Goal: Transaction & Acquisition: Purchase product/service

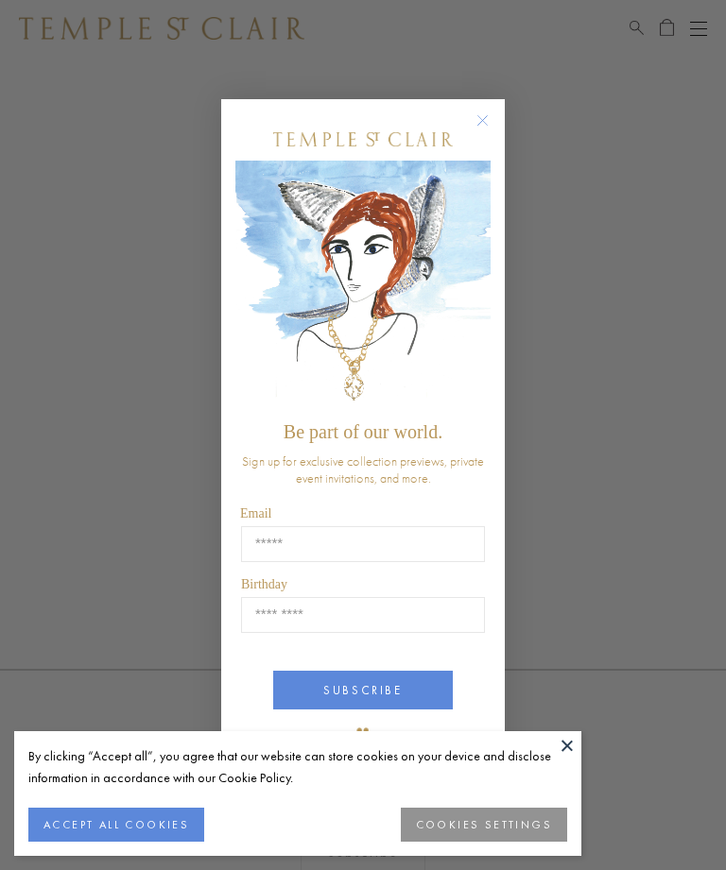
click at [481, 118] on circle "Close dialog" at bounding box center [482, 120] width 23 height 23
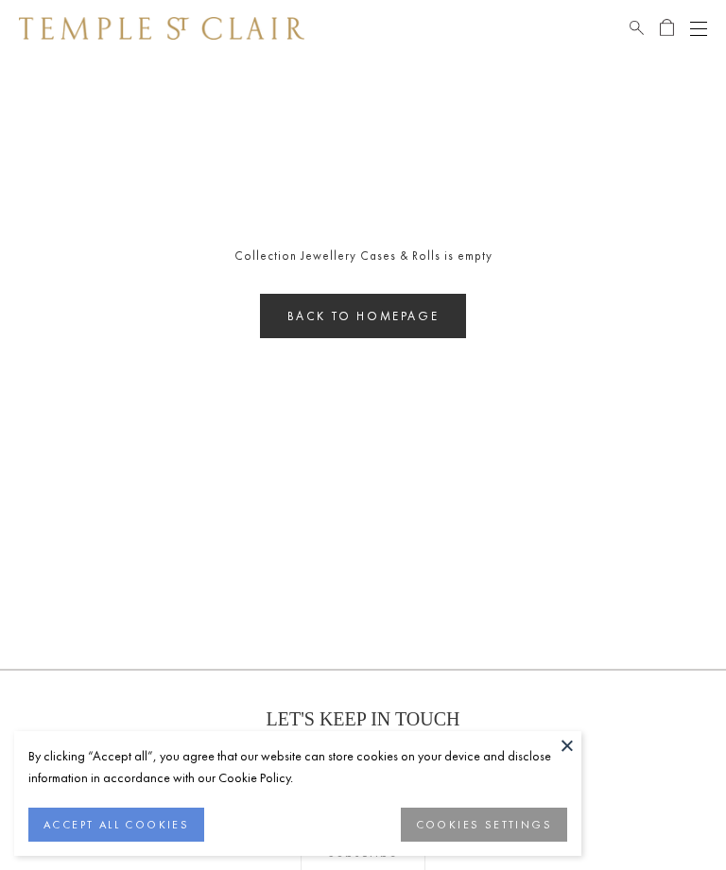
click at [419, 307] on link "Back to homepage" at bounding box center [363, 316] width 207 height 44
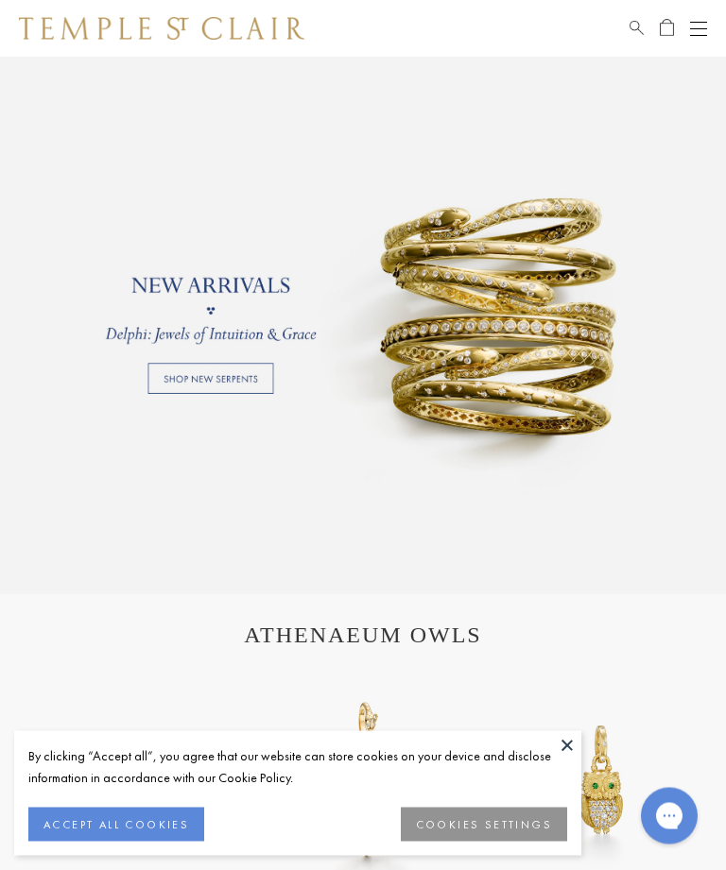
scroll to position [1122, 0]
click at [180, 380] on link at bounding box center [363, 310] width 726 height 567
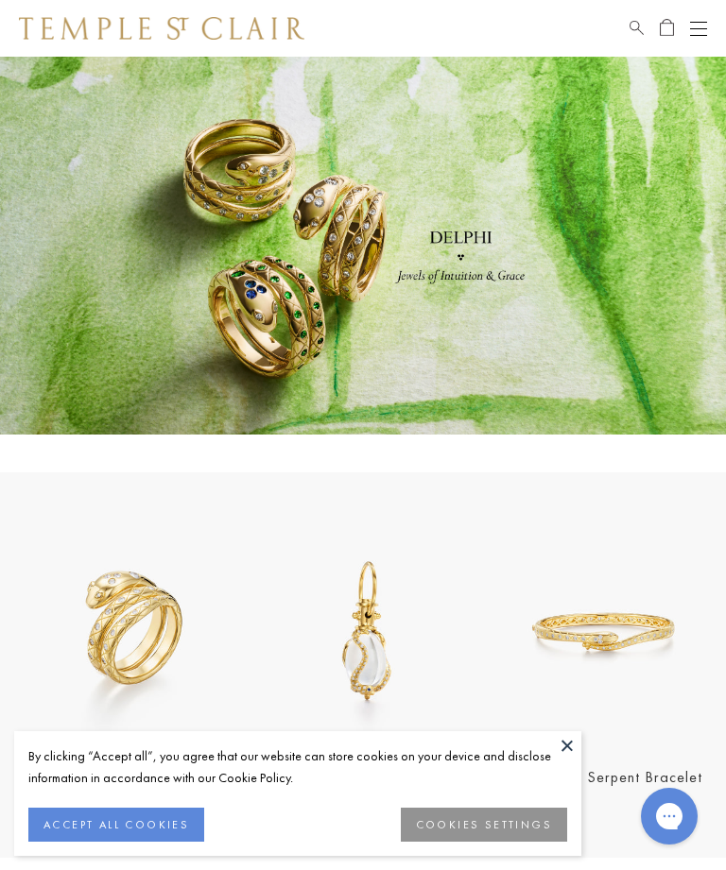
click at [693, 36] on button "Open navigation" at bounding box center [698, 28] width 17 height 23
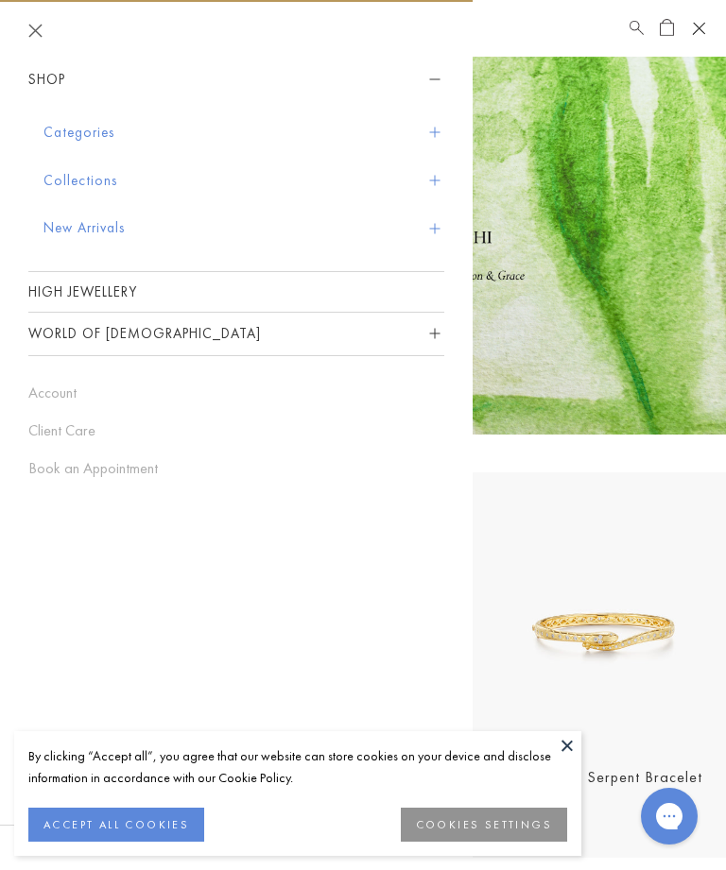
click at [441, 222] on button "New Arrivals" at bounding box center [243, 228] width 401 height 48
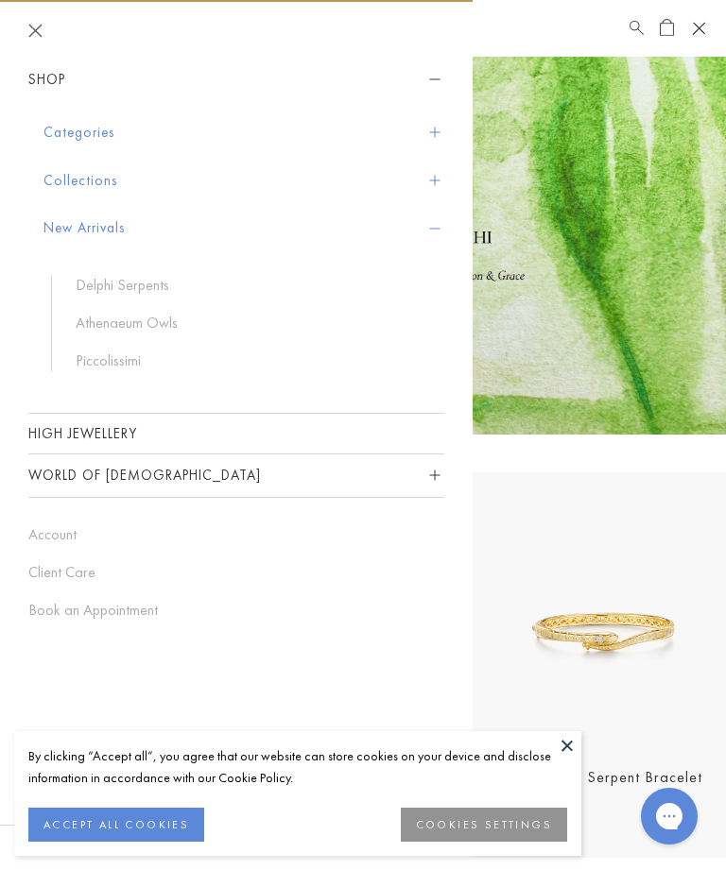
click at [439, 234] on button "New Arrivals" at bounding box center [243, 228] width 401 height 48
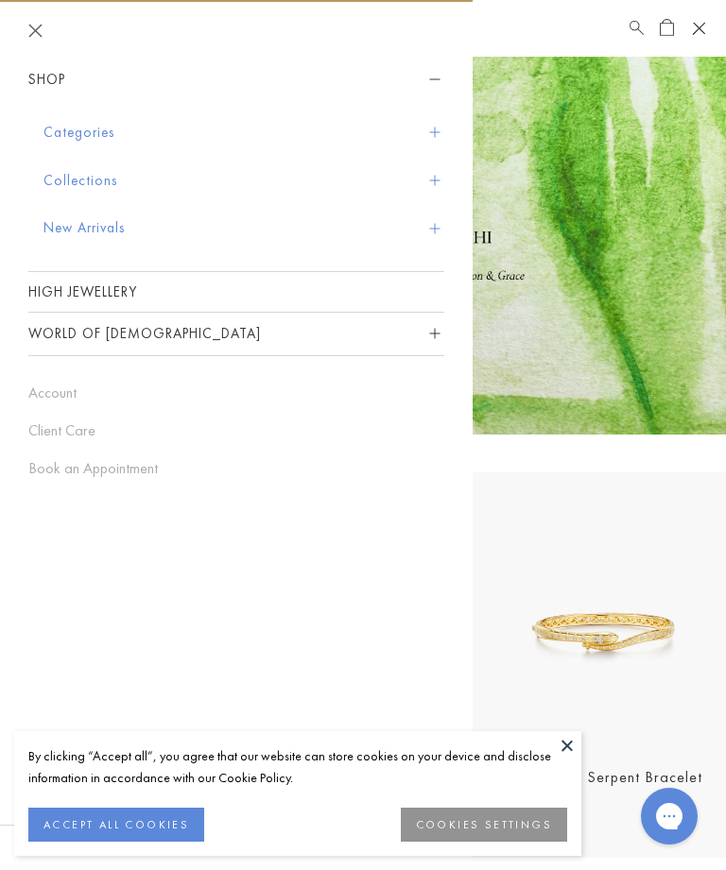
click at [439, 182] on button "Collections" at bounding box center [243, 181] width 401 height 48
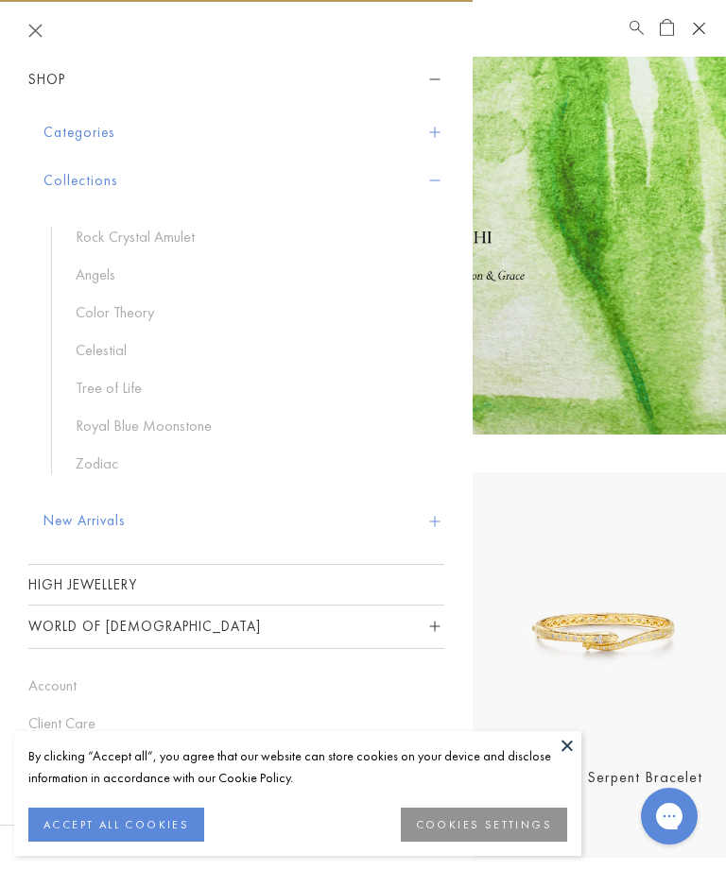
click at [84, 317] on link "Color Theory" at bounding box center [251, 312] width 350 height 21
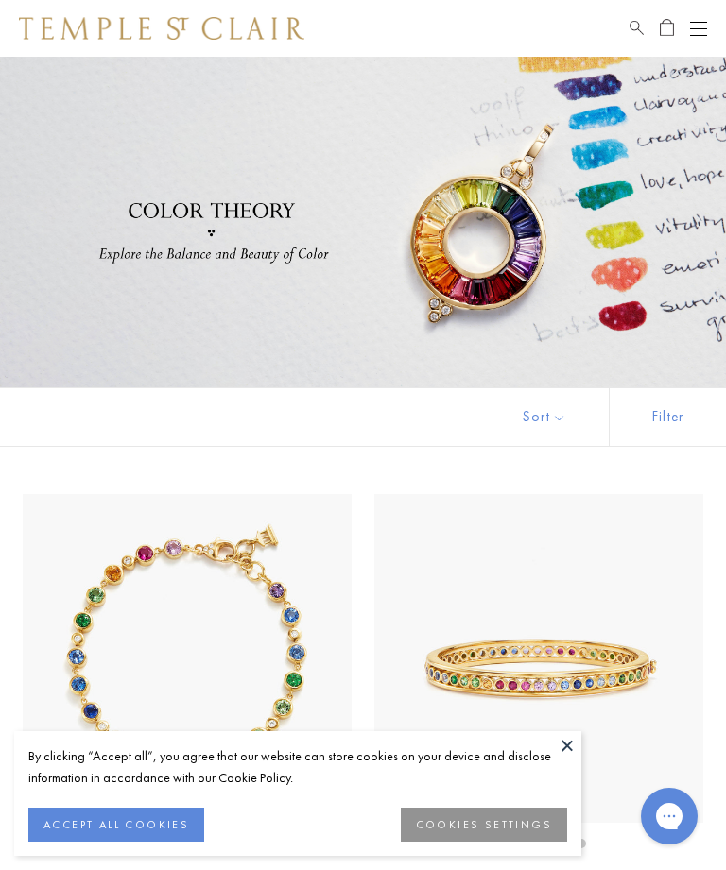
click at [702, 31] on button "Open navigation" at bounding box center [698, 28] width 17 height 23
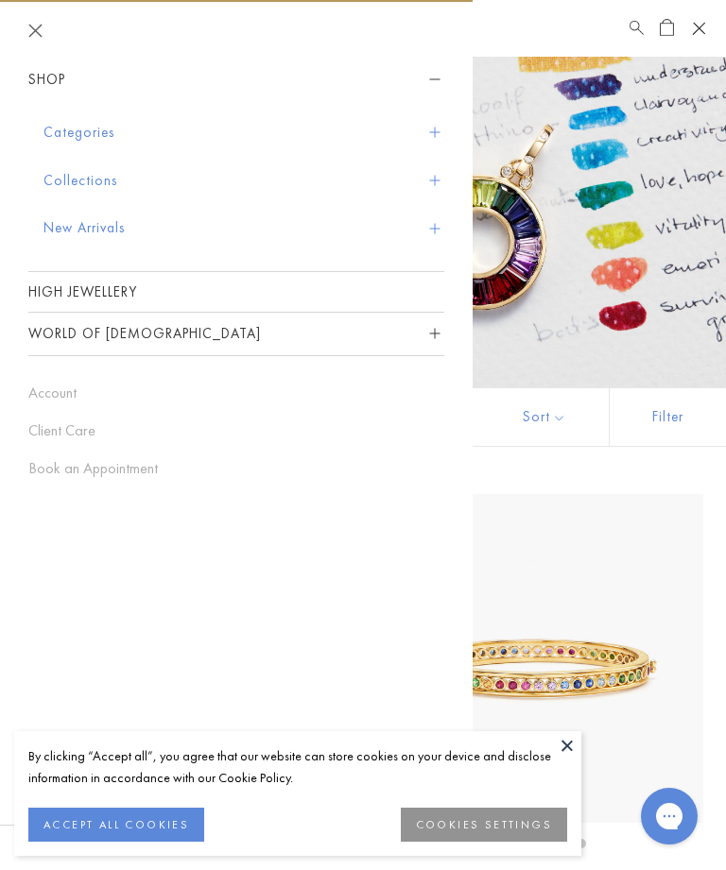
click at [442, 162] on button "Collections" at bounding box center [243, 181] width 401 height 48
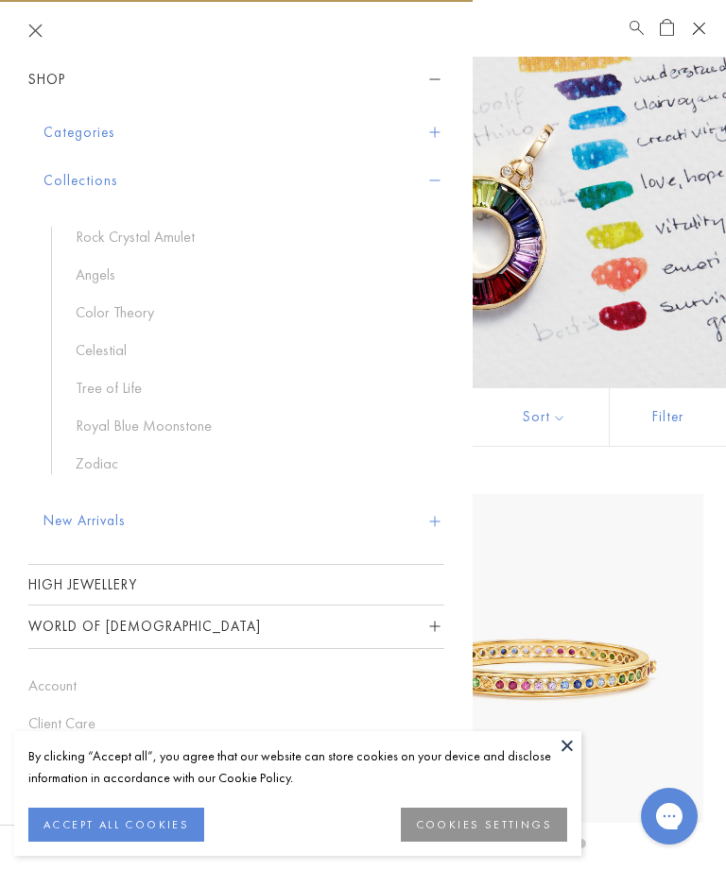
click at [441, 177] on button "Collections" at bounding box center [243, 181] width 401 height 48
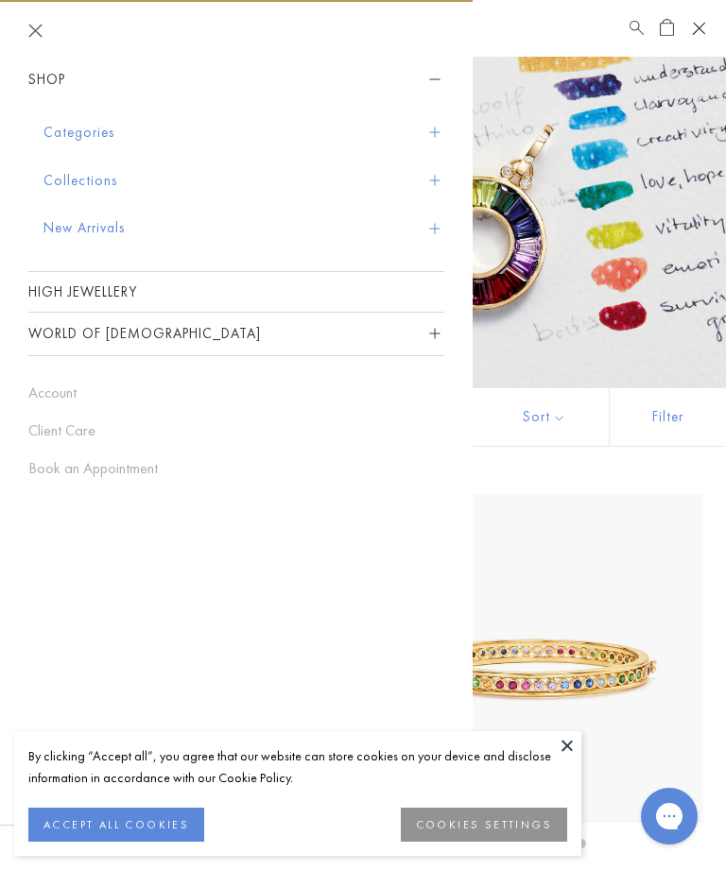
click at [463, 132] on div "Shop Categories Amulets Pendants & Charms Lockets Chains & Leather Cords Earrin…" at bounding box center [236, 269] width 472 height 420
click at [456, 130] on div "Shop Categories Amulets Pendants & Charms Lockets Chains & Leather Cords Earrin…" at bounding box center [236, 269] width 472 height 420
click at [443, 124] on button "Categories" at bounding box center [243, 133] width 401 height 48
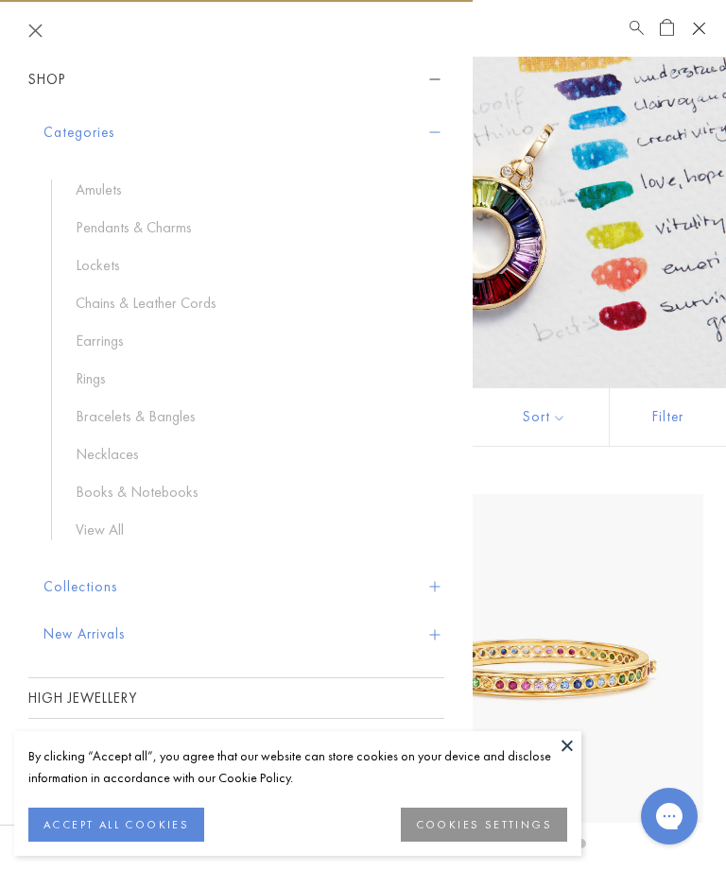
click at [78, 408] on link "Bracelets & Bangles" at bounding box center [251, 416] width 350 height 21
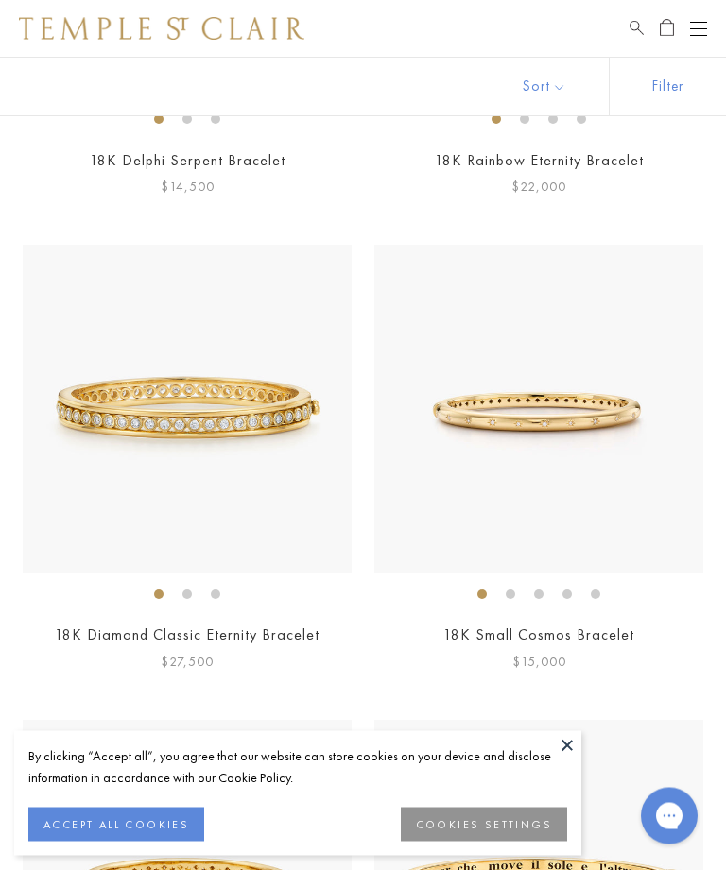
scroll to position [519, 0]
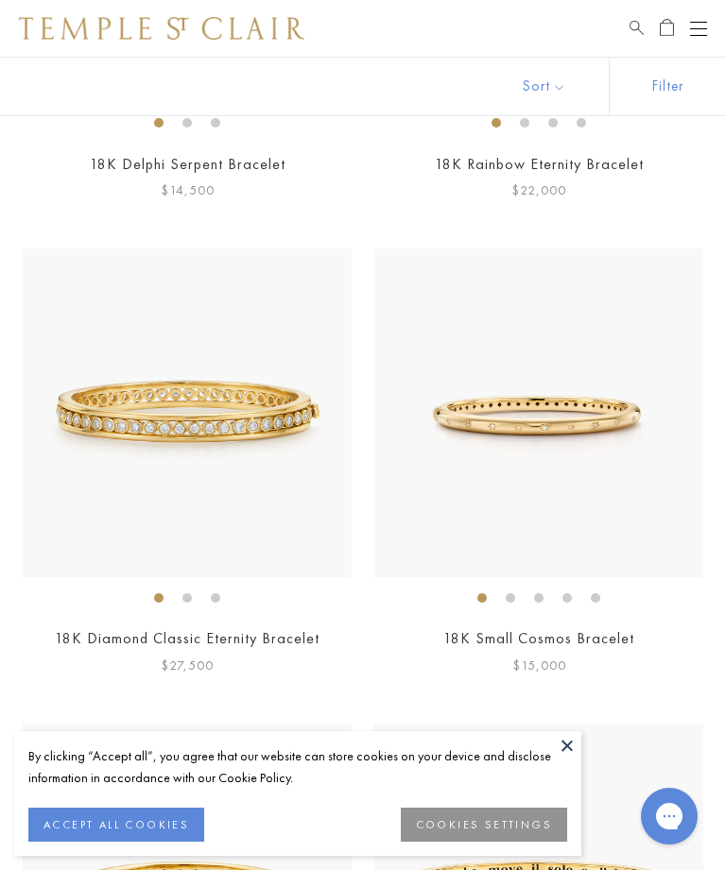
click at [652, 531] on img at bounding box center [538, 412] width 329 height 329
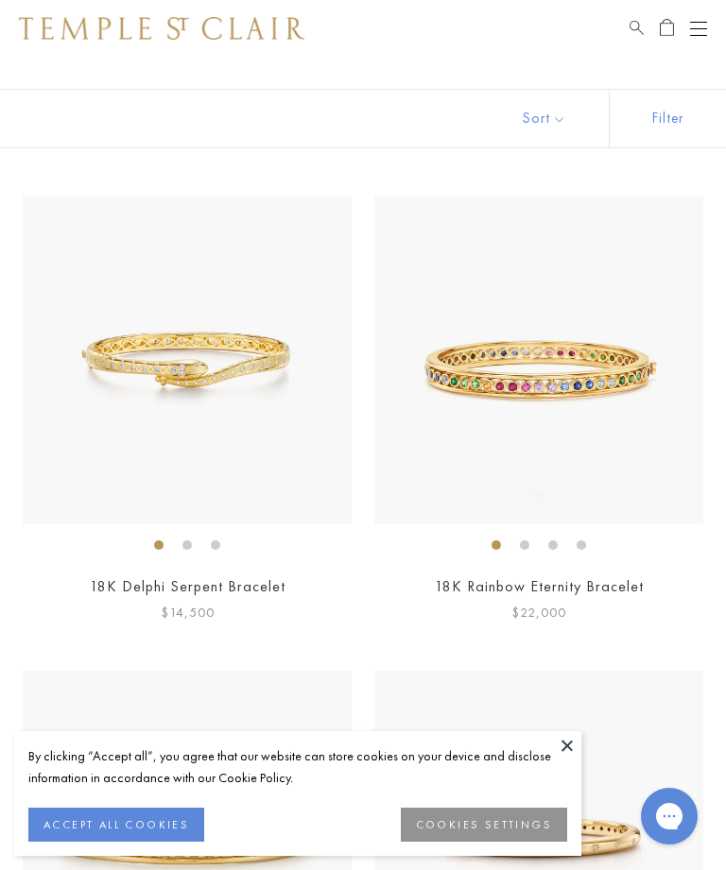
scroll to position [0, 0]
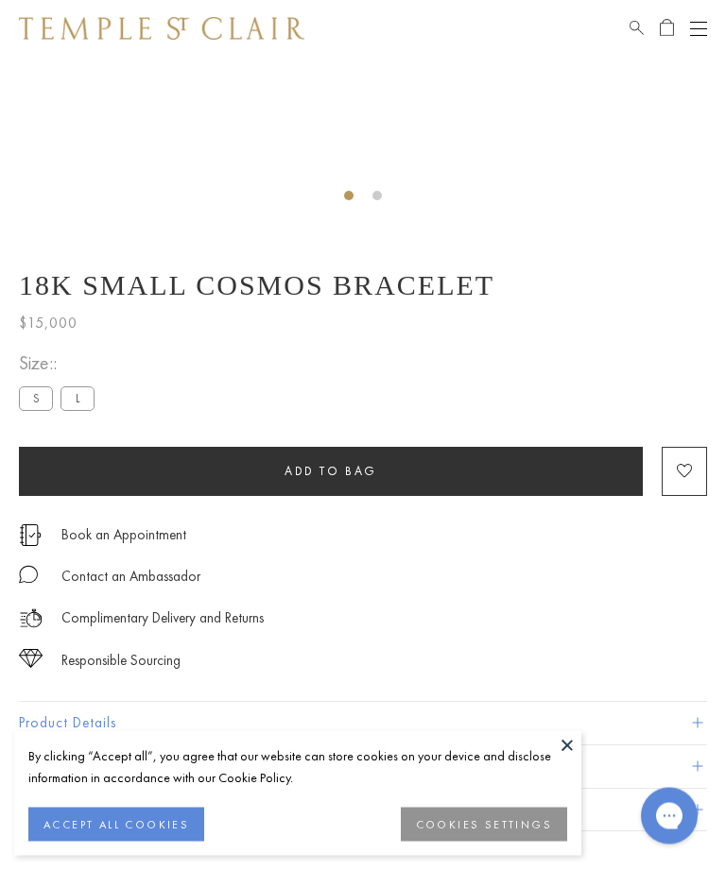
scroll to position [563, 0]
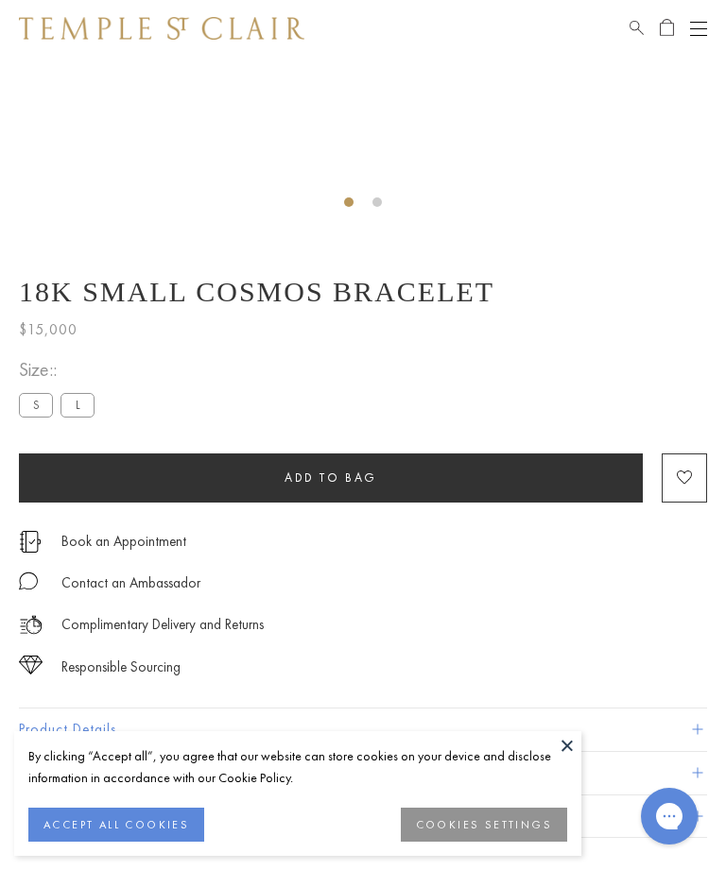
click at [79, 394] on label "L" at bounding box center [77, 405] width 34 height 24
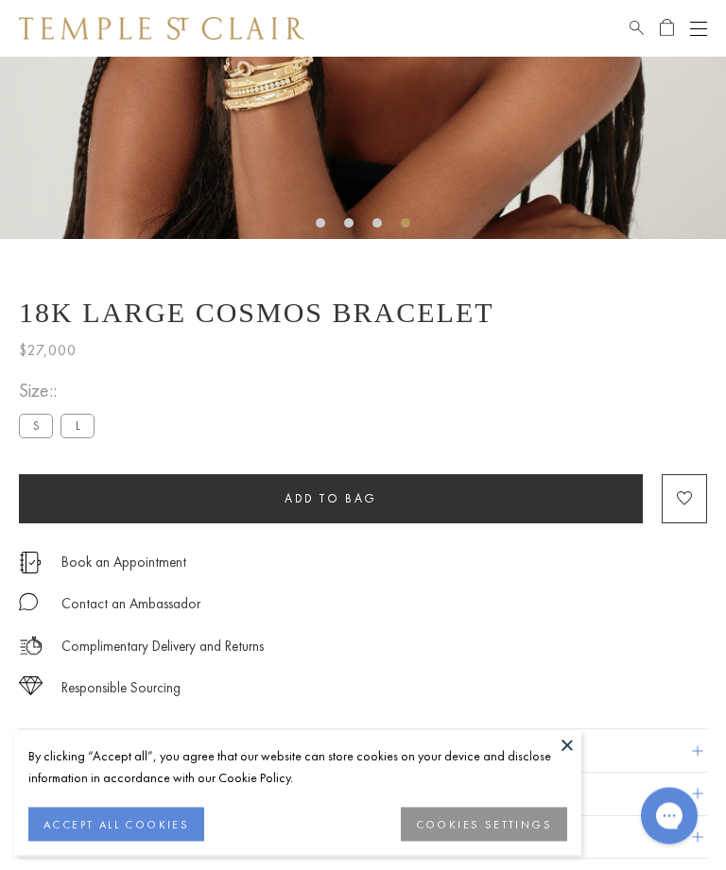
scroll to position [544, 0]
click at [33, 419] on label "S" at bounding box center [36, 426] width 34 height 24
